Goal: Task Accomplishment & Management: Use online tool/utility

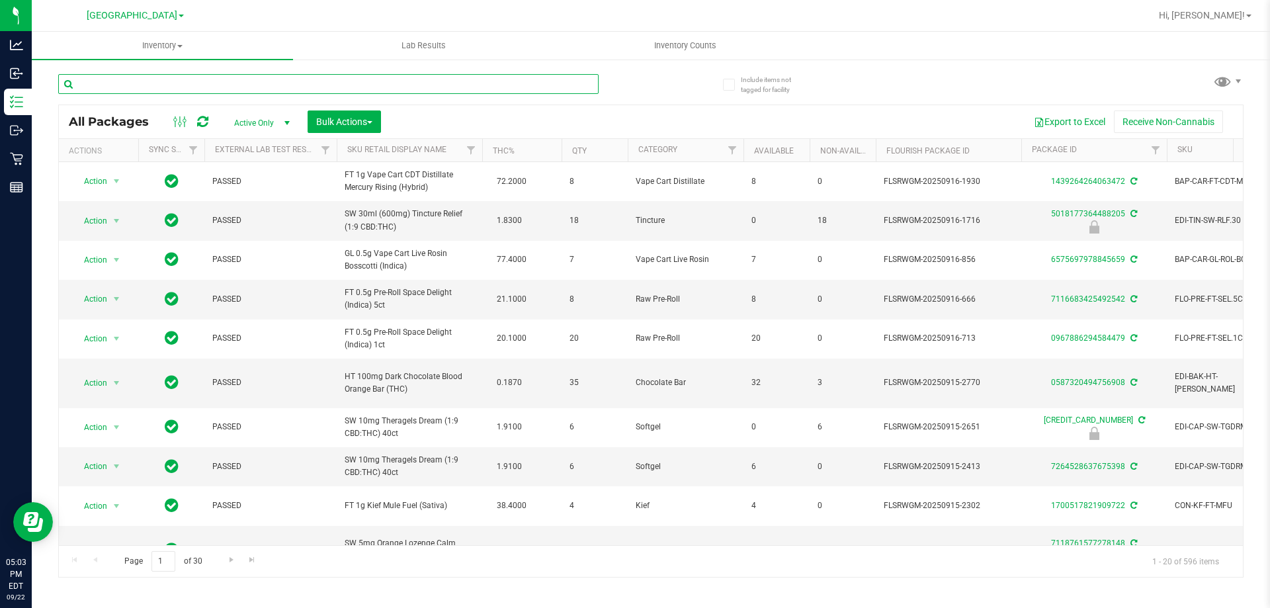
click at [259, 77] on input "text" at bounding box center [328, 84] width 540 height 20
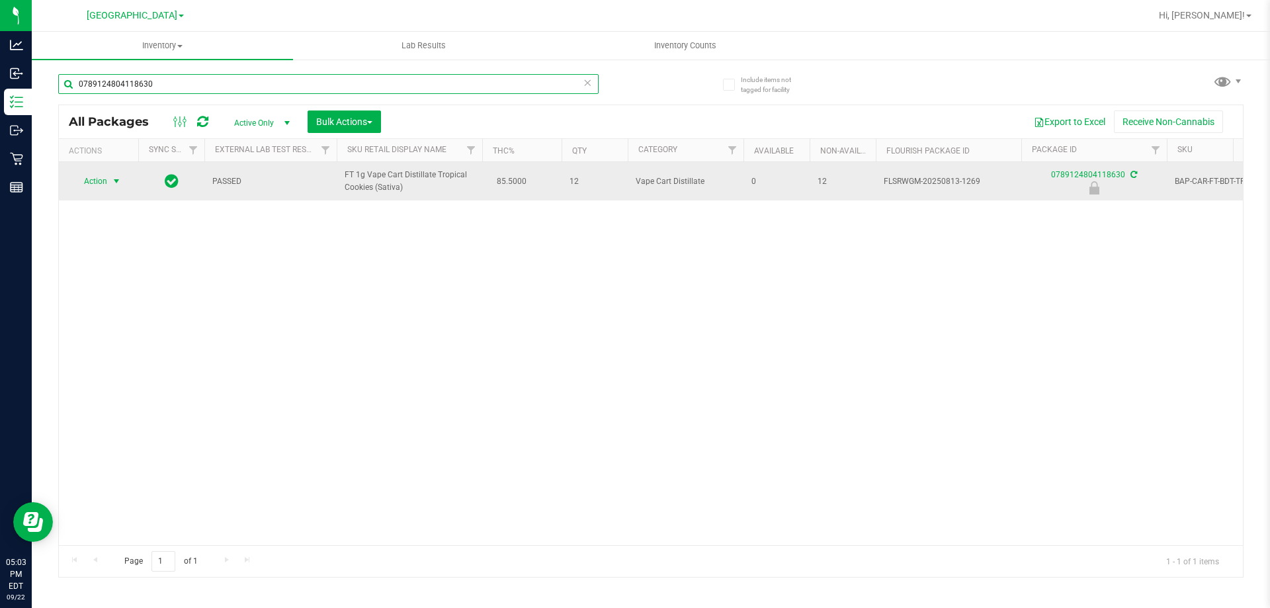
type input "0789124804118630"
click at [113, 182] on span "select" at bounding box center [116, 181] width 11 height 11
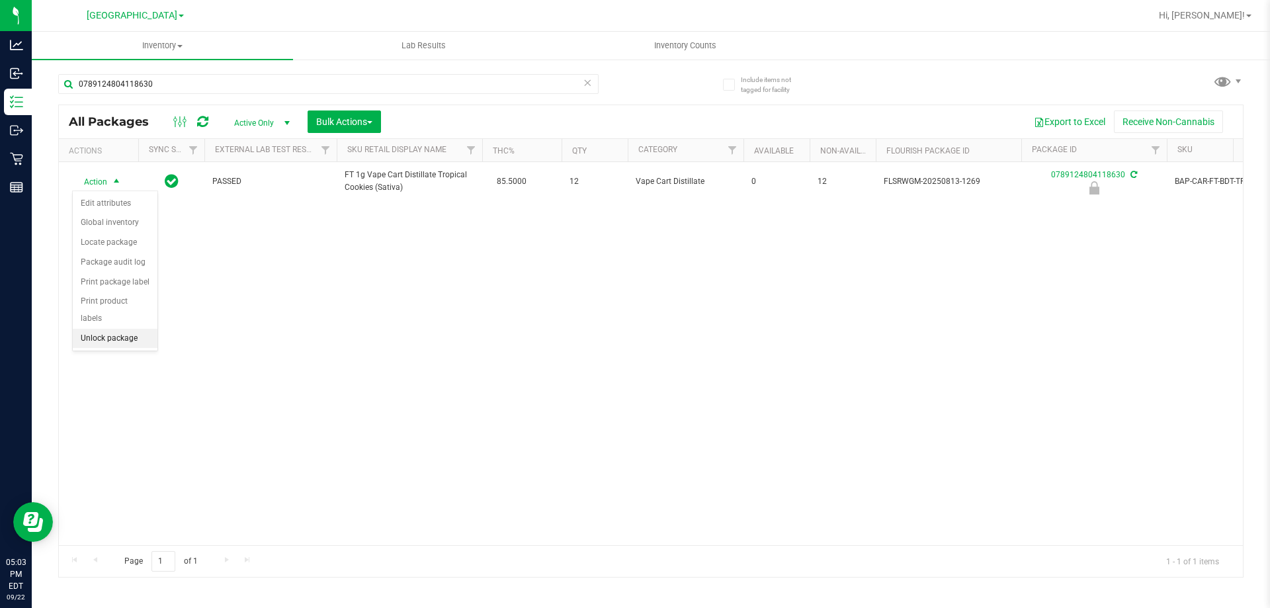
click at [103, 329] on li "Unlock package" at bounding box center [115, 339] width 85 height 20
click at [202, 71] on div "0789124804118630" at bounding box center [354, 83] width 593 height 42
click at [204, 71] on div "0789124804118630" at bounding box center [354, 83] width 593 height 42
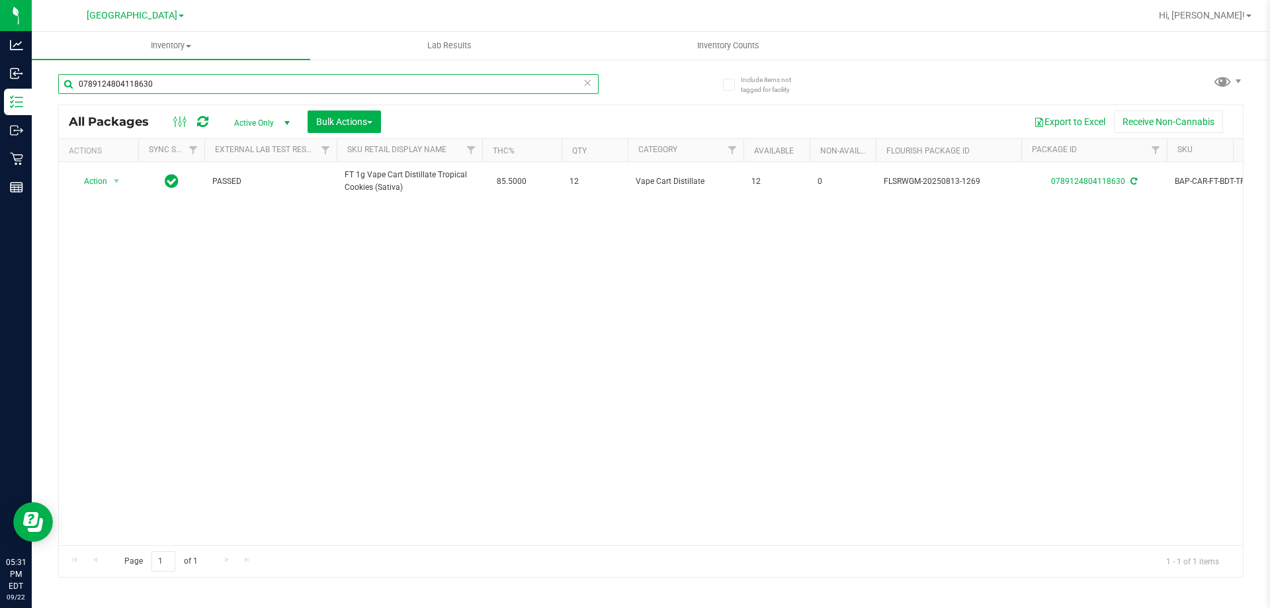
click at [206, 77] on input "0789124804118630" at bounding box center [328, 84] width 540 height 20
click at [206, 78] on input "0789124804118630" at bounding box center [328, 84] width 540 height 20
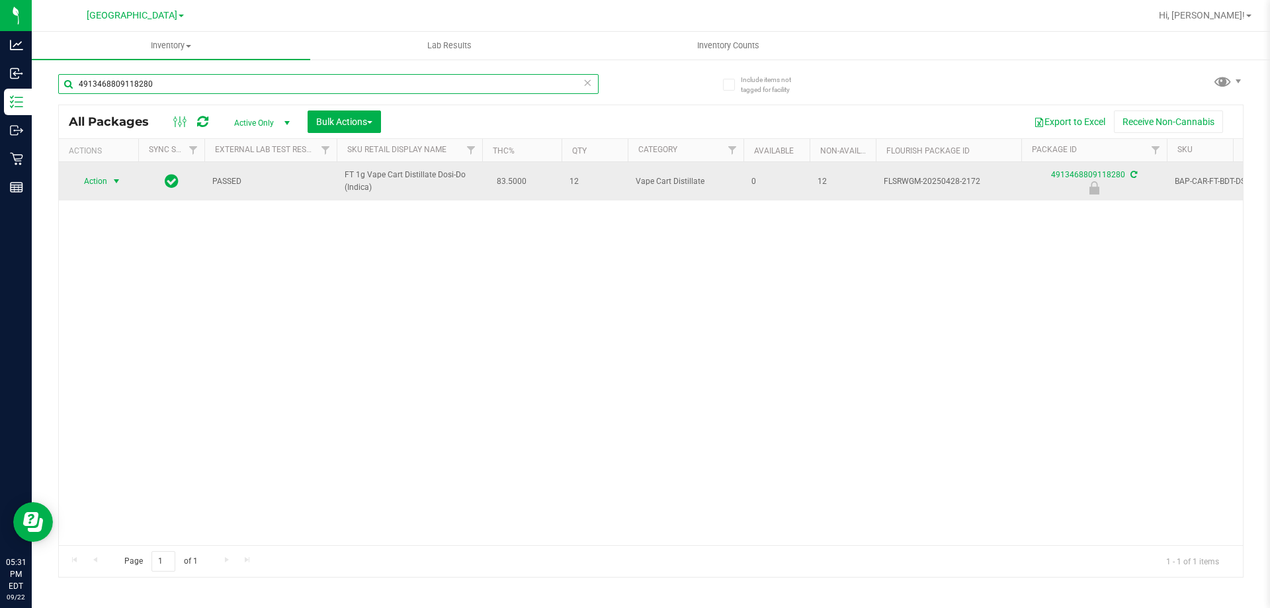
type input "4913468809118280"
click at [116, 181] on span "select" at bounding box center [116, 181] width 11 height 11
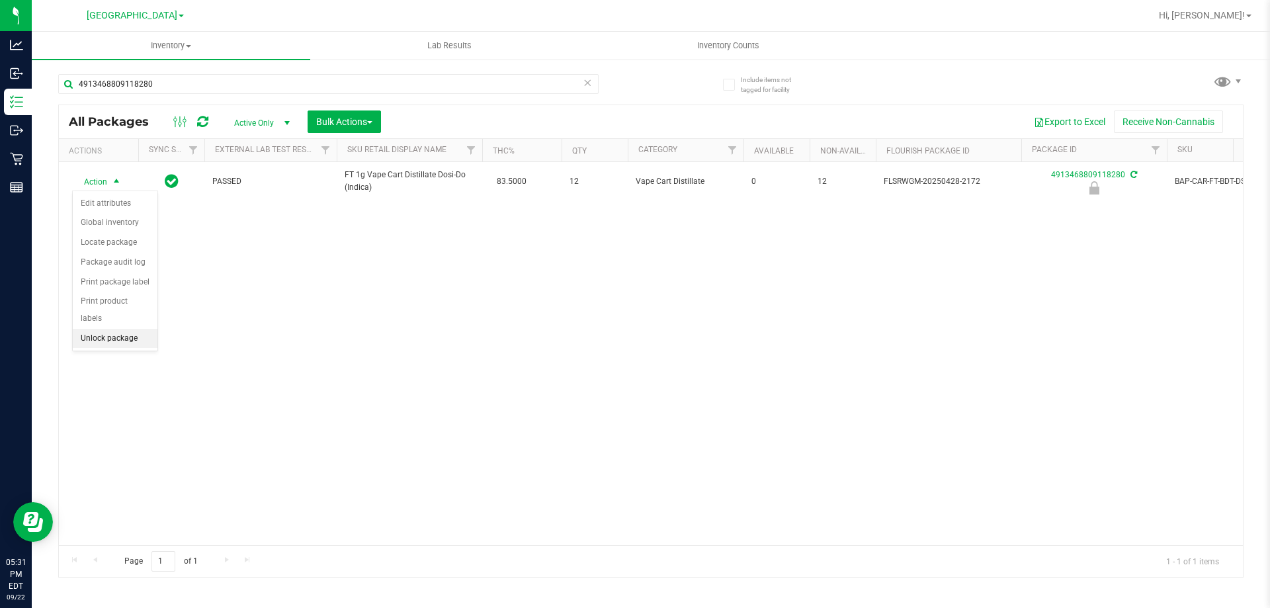
click at [128, 329] on li "Unlock package" at bounding box center [115, 339] width 85 height 20
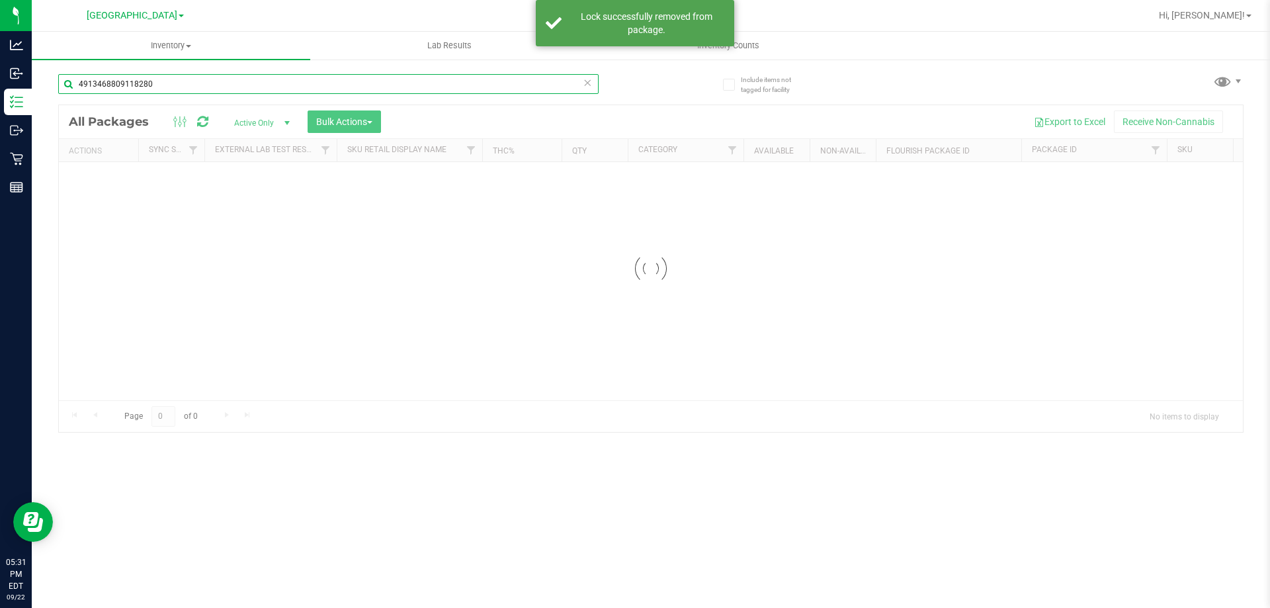
drag, startPoint x: 177, startPoint y: 75, endPoint x: 183, endPoint y: 82, distance: 9.0
click at [183, 82] on input "4913468809118280" at bounding box center [328, 84] width 540 height 20
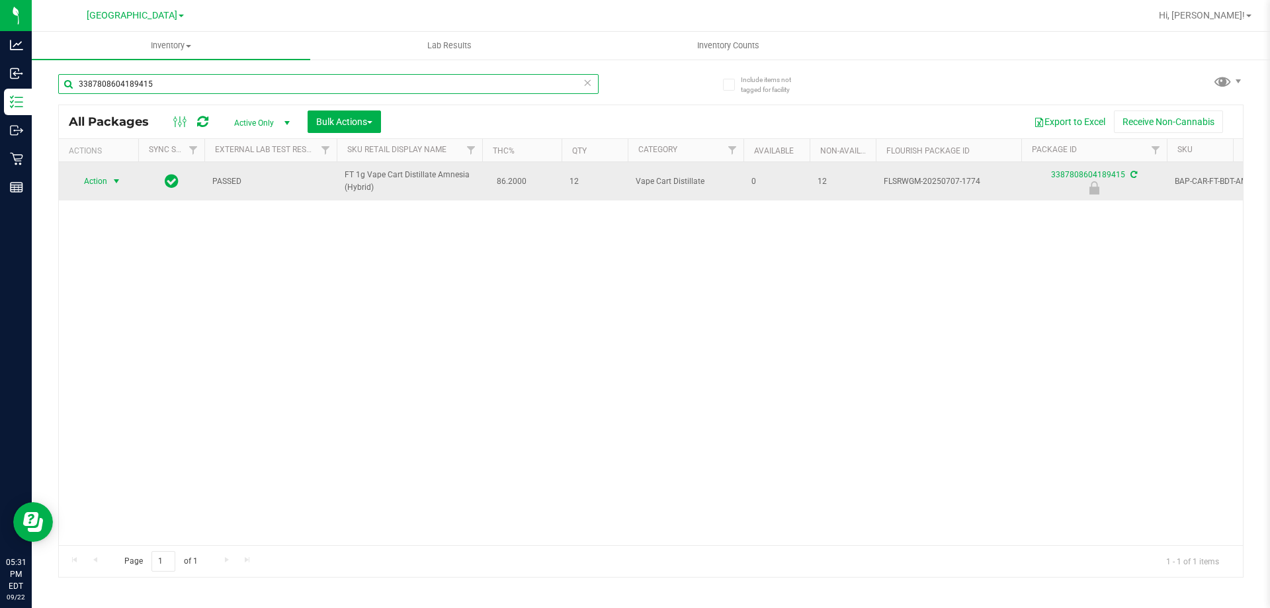
type input "3387808604189415"
click at [116, 182] on span "select" at bounding box center [116, 181] width 11 height 11
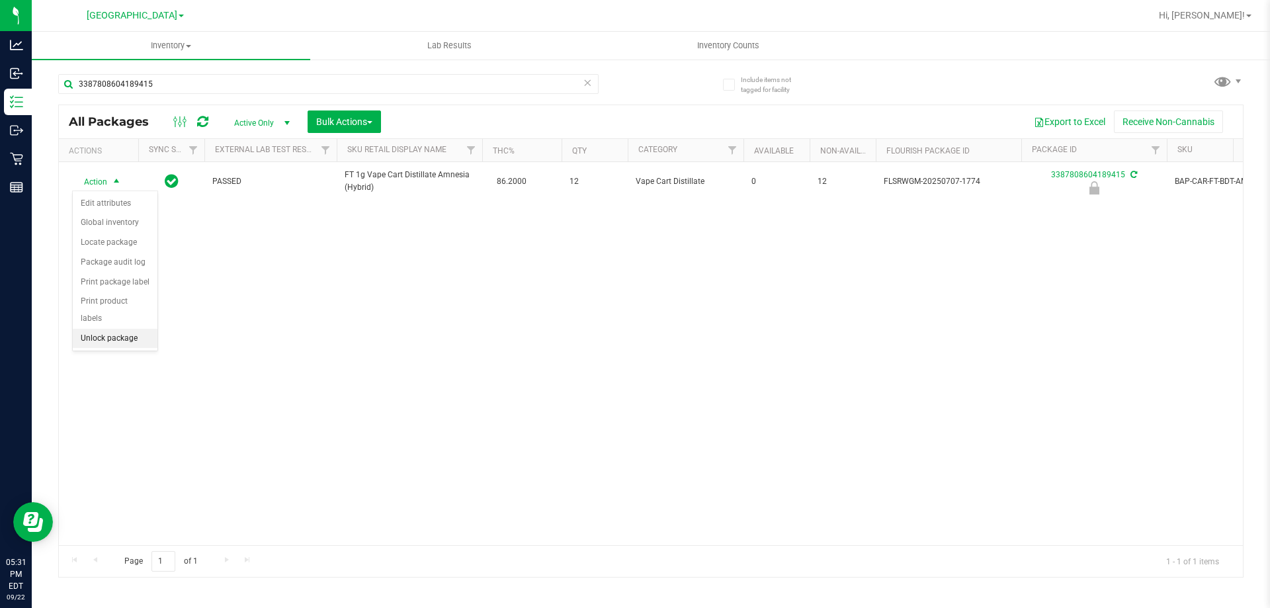
click at [118, 329] on li "Unlock package" at bounding box center [115, 339] width 85 height 20
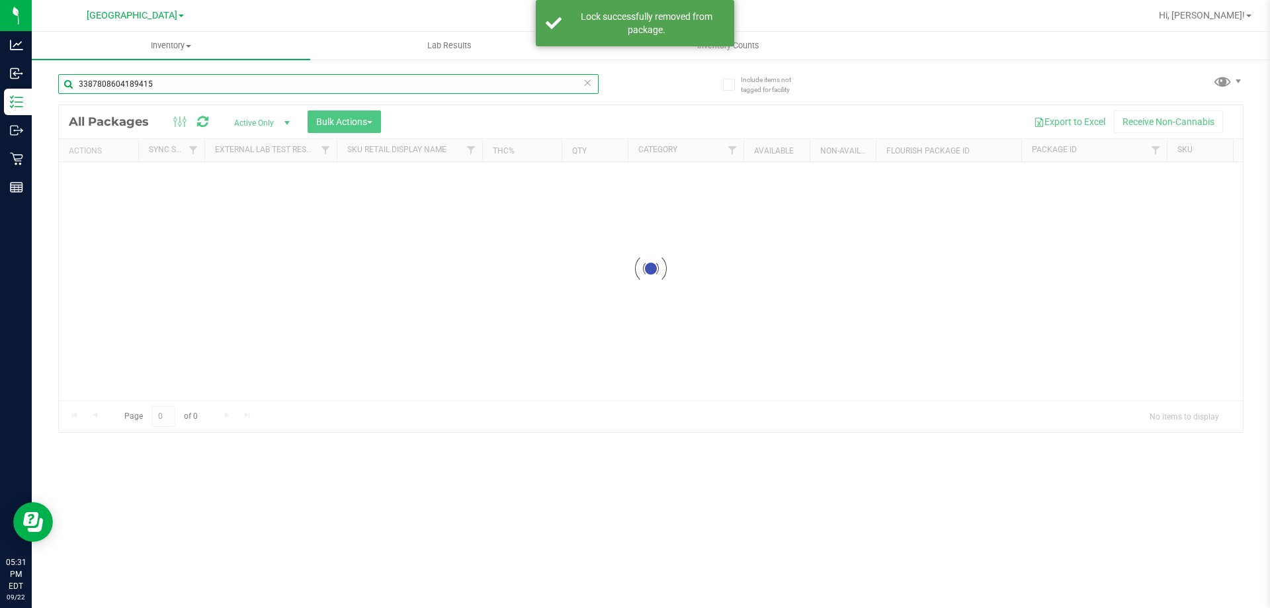
click at [157, 84] on input "3387808604189415" at bounding box center [328, 84] width 540 height 20
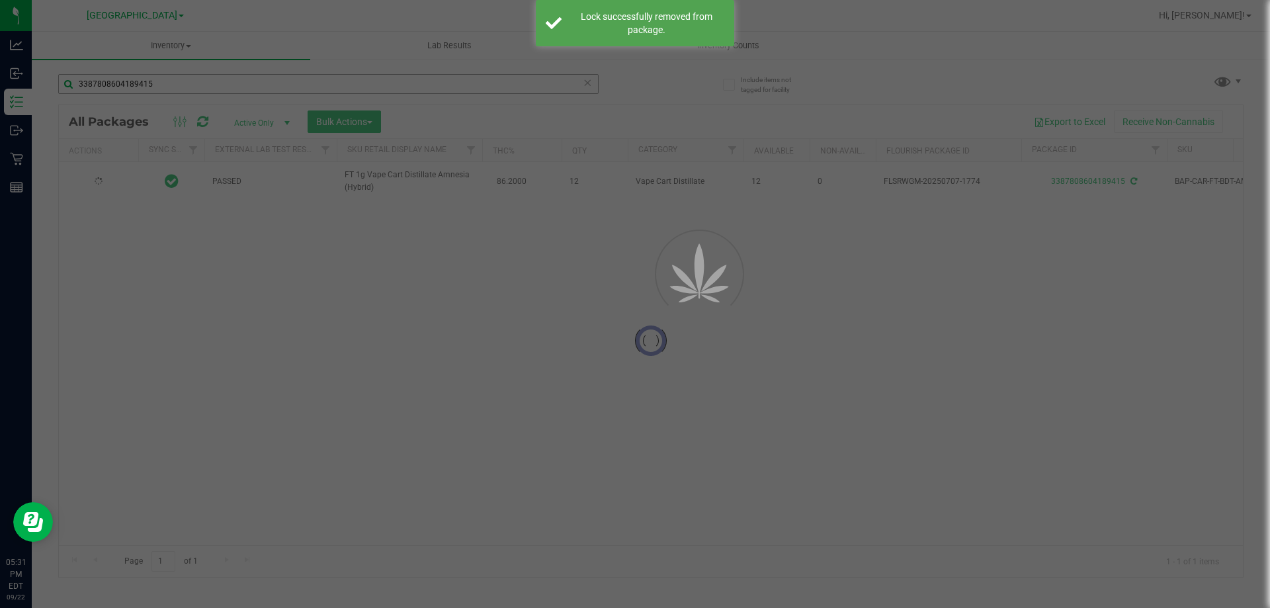
click at [157, 83] on div at bounding box center [635, 304] width 1270 height 608
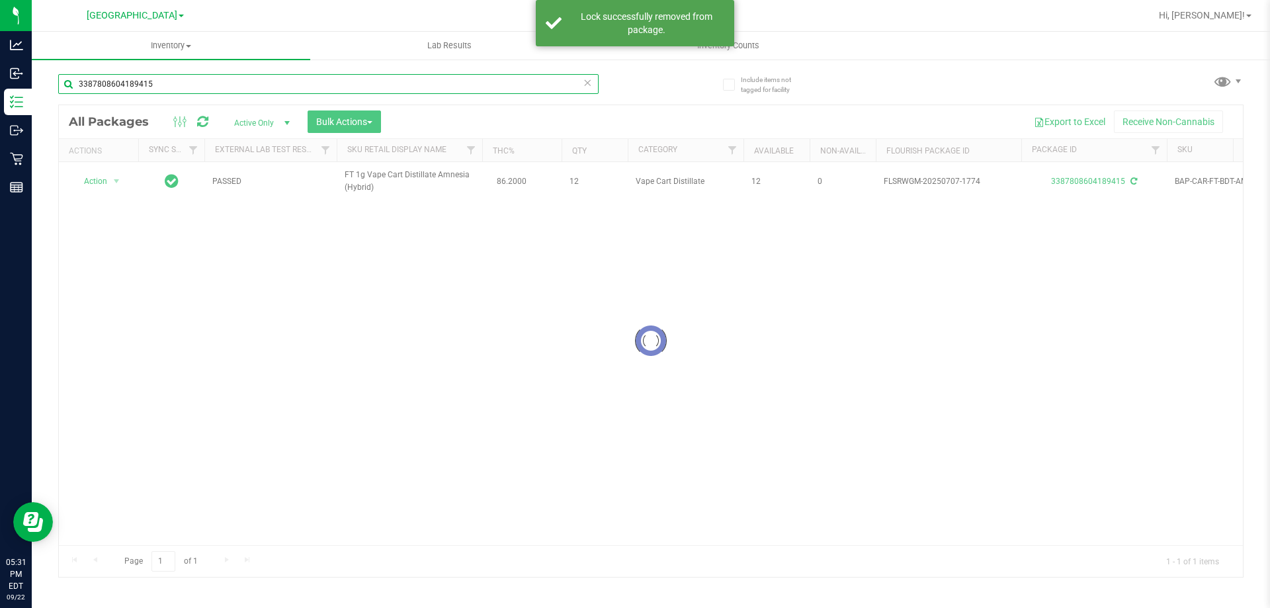
click at [157, 83] on input "3387808604189415" at bounding box center [328, 84] width 540 height 20
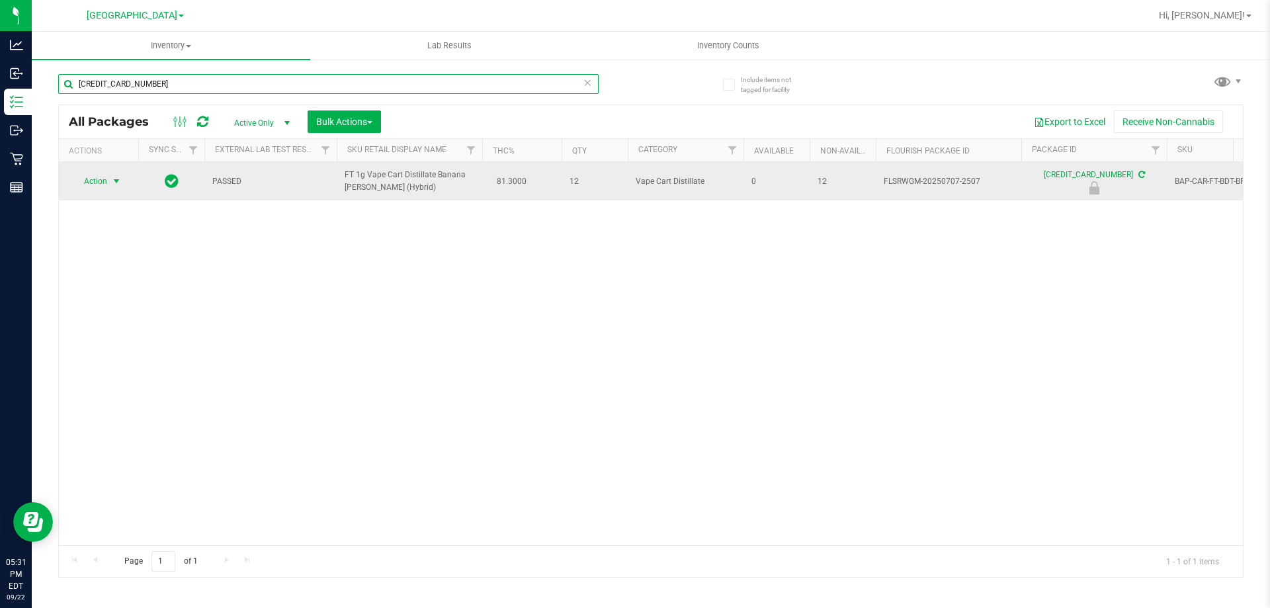
type input "[CREDIT_CARD_NUMBER]"
click at [111, 181] on span "select" at bounding box center [116, 181] width 11 height 11
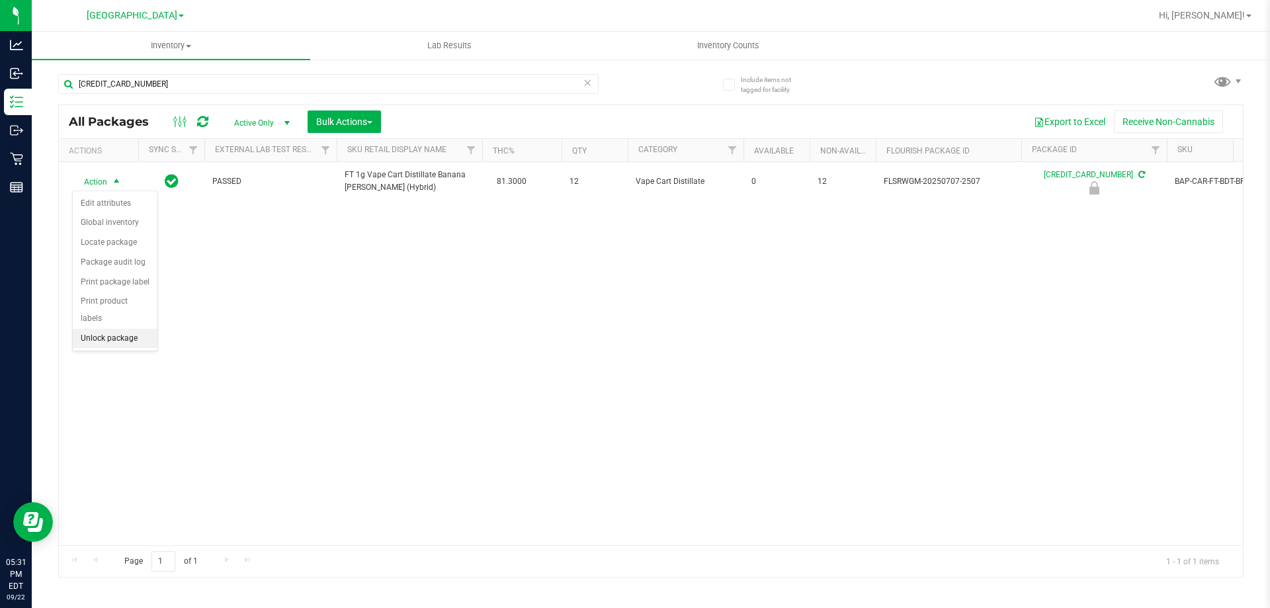
click at [135, 331] on li "Unlock package" at bounding box center [115, 339] width 85 height 20
